Goal: Transaction & Acquisition: Purchase product/service

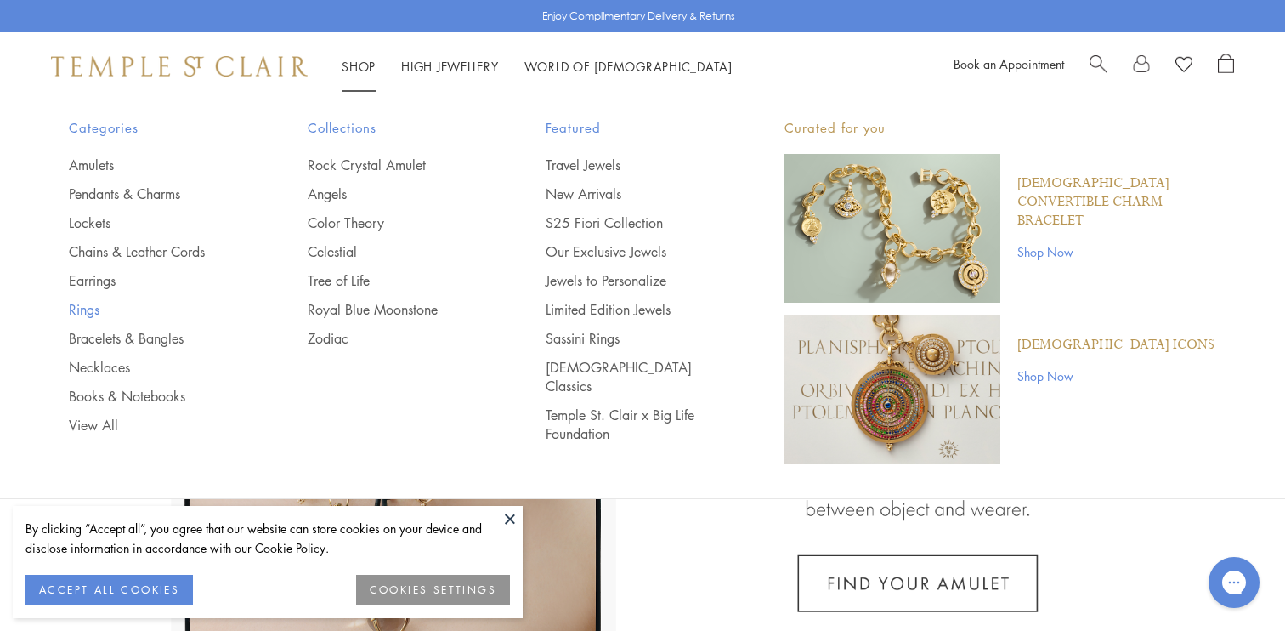
click at [92, 305] on link "Rings" at bounding box center [154, 309] width 171 height 19
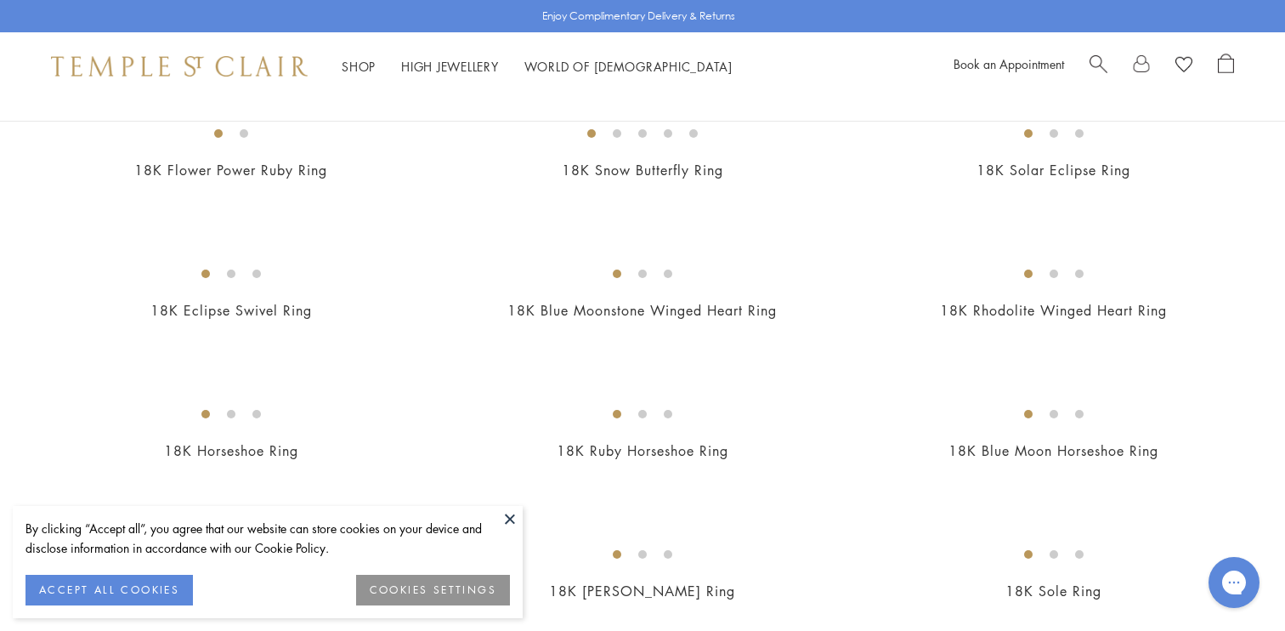
scroll to position [1208, 0]
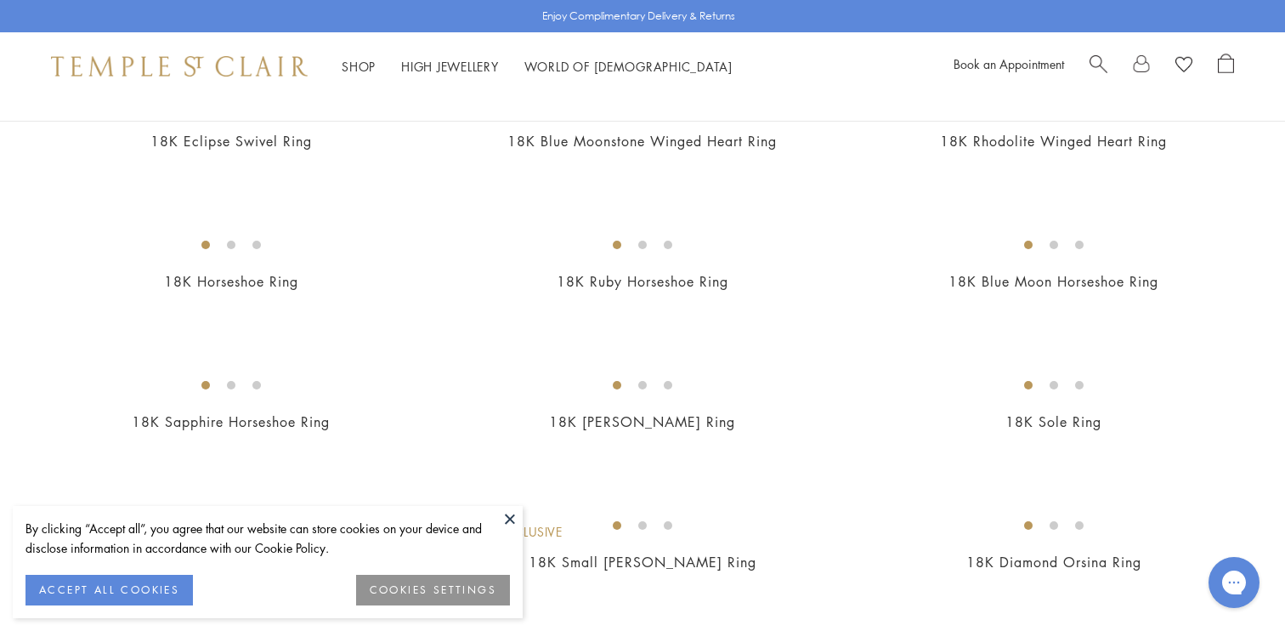
click at [508, 519] on button at bounding box center [510, 519] width 26 height 26
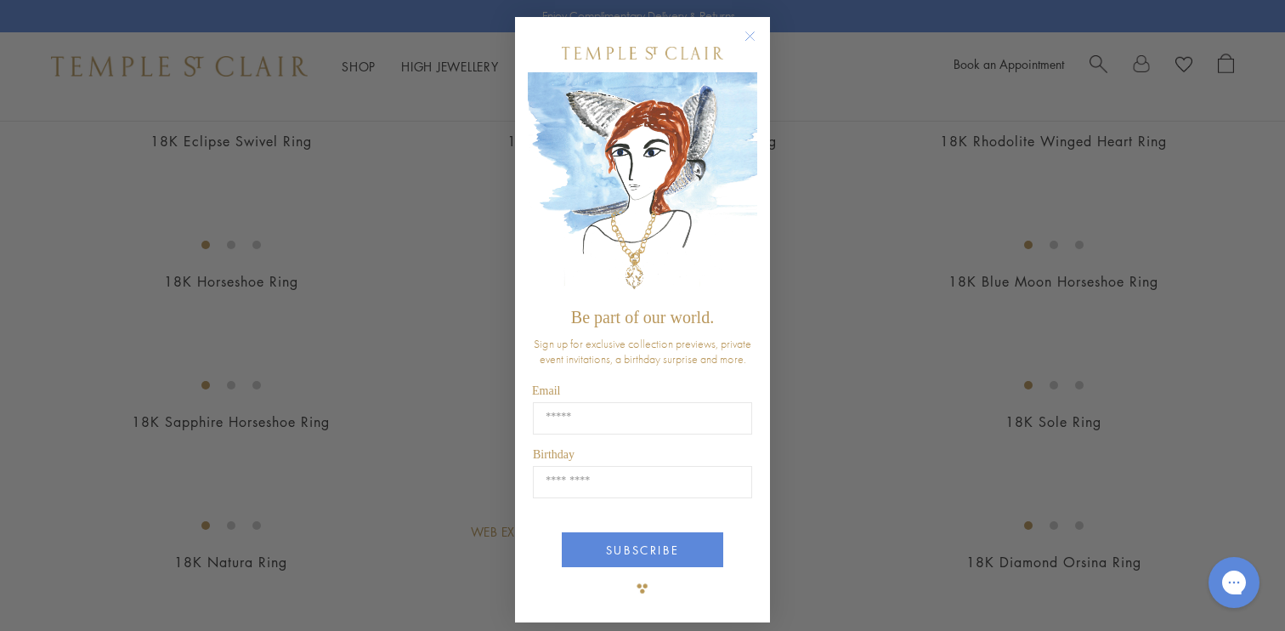
click at [876, 474] on div "Close dialog Be part of our world. Sign up for exclusive collection previews, p…" at bounding box center [642, 315] width 1285 height 631
click at [746, 31] on circle "Close dialog" at bounding box center [750, 36] width 20 height 20
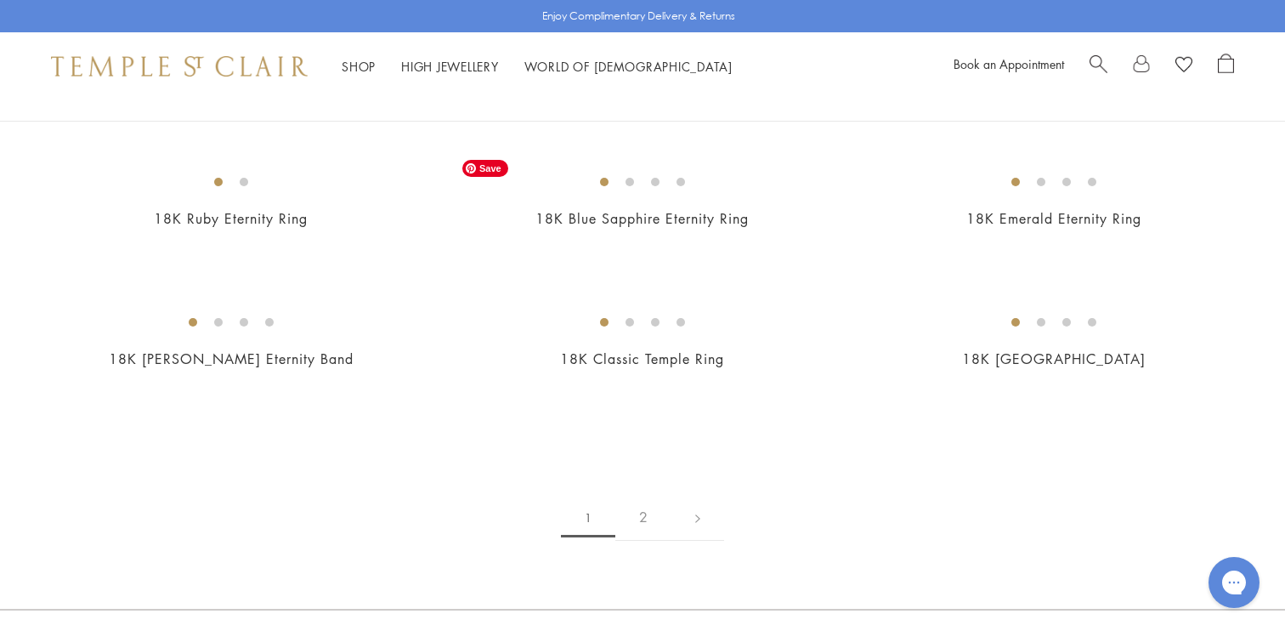
scroll to position [2113, 0]
click at [0, 0] on img at bounding box center [0, 0] width 0 height 0
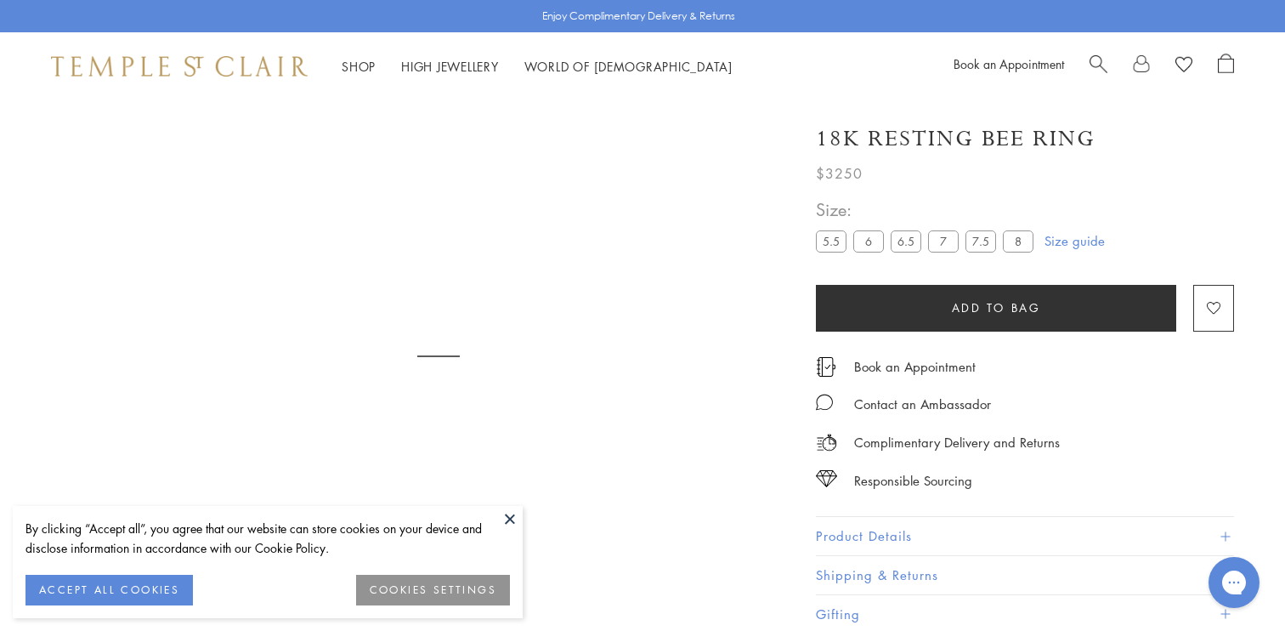
scroll to position [100, 0]
click at [494, 507] on div "By clicking “Accept all”, you agree that our website can store cookies on your …" at bounding box center [268, 562] width 510 height 112
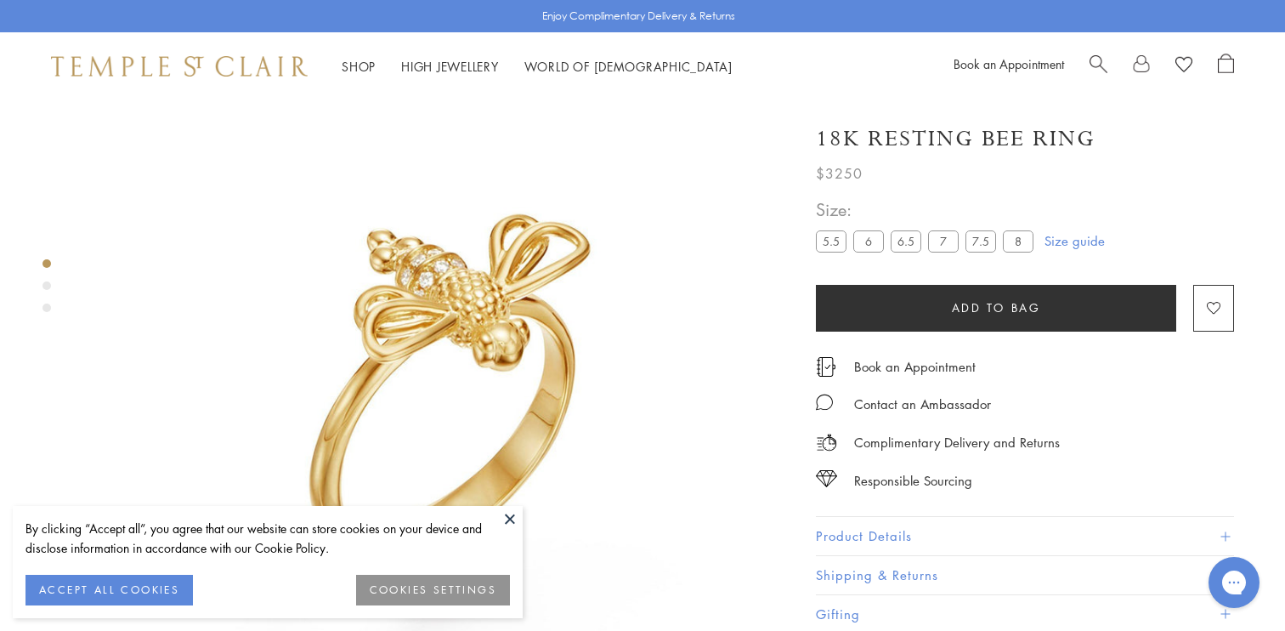
click at [494, 507] on div "By clicking “Accept all”, you agree that our website can store cookies on your …" at bounding box center [268, 562] width 510 height 112
click at [497, 512] on button at bounding box center [510, 519] width 26 height 26
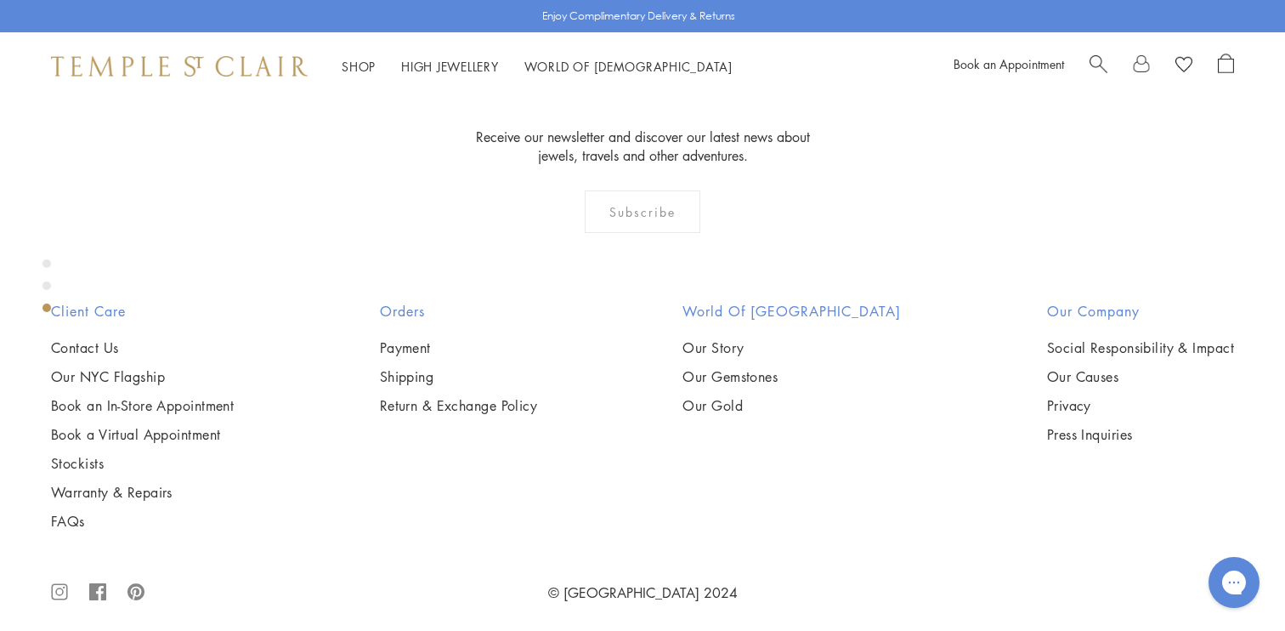
scroll to position [2188, 0]
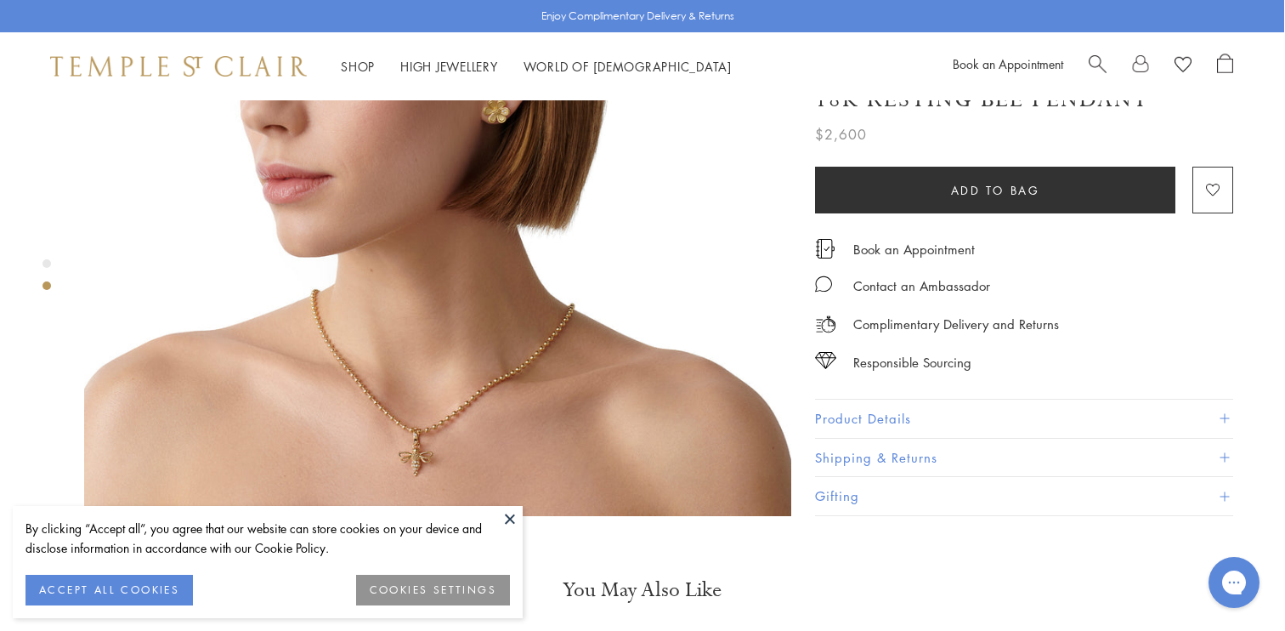
scroll to position [1024, 0]
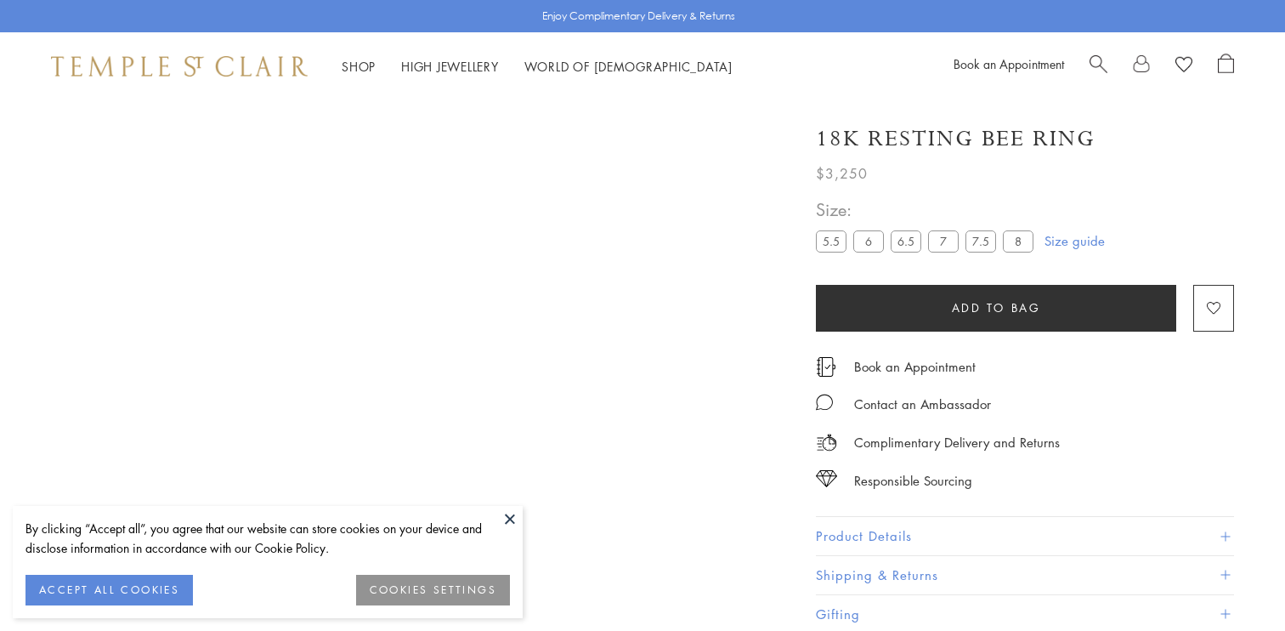
scroll to position [2188, 0]
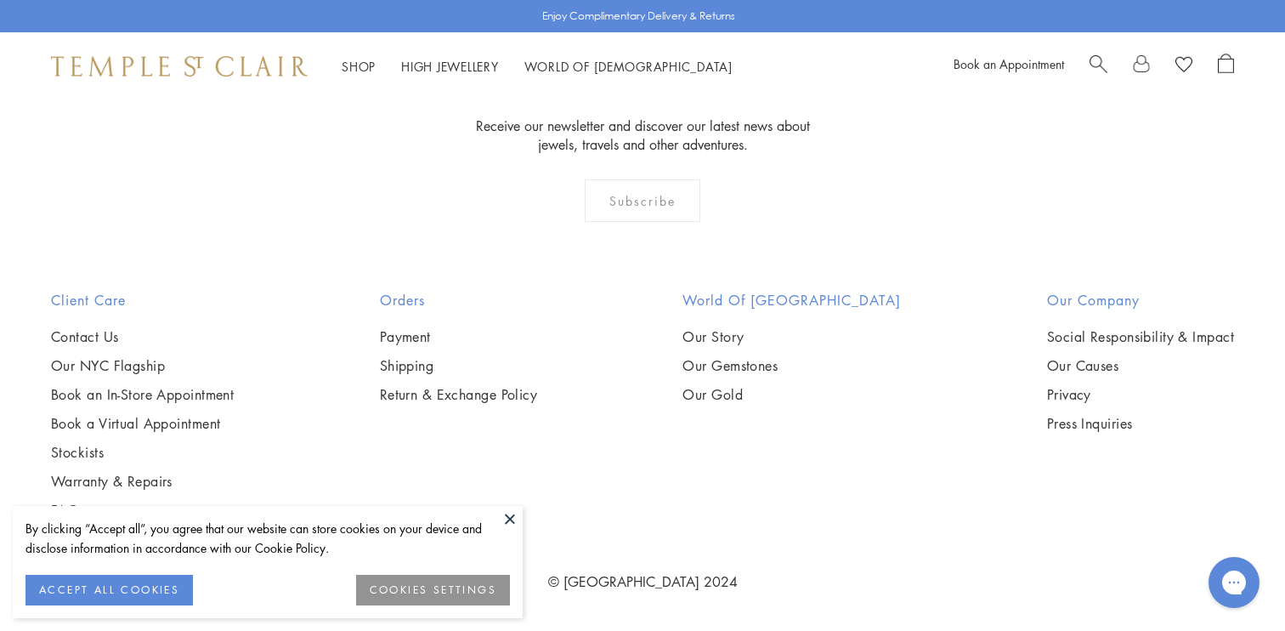
scroll to position [7996, 0]
